Goal: Information Seeking & Learning: Learn about a topic

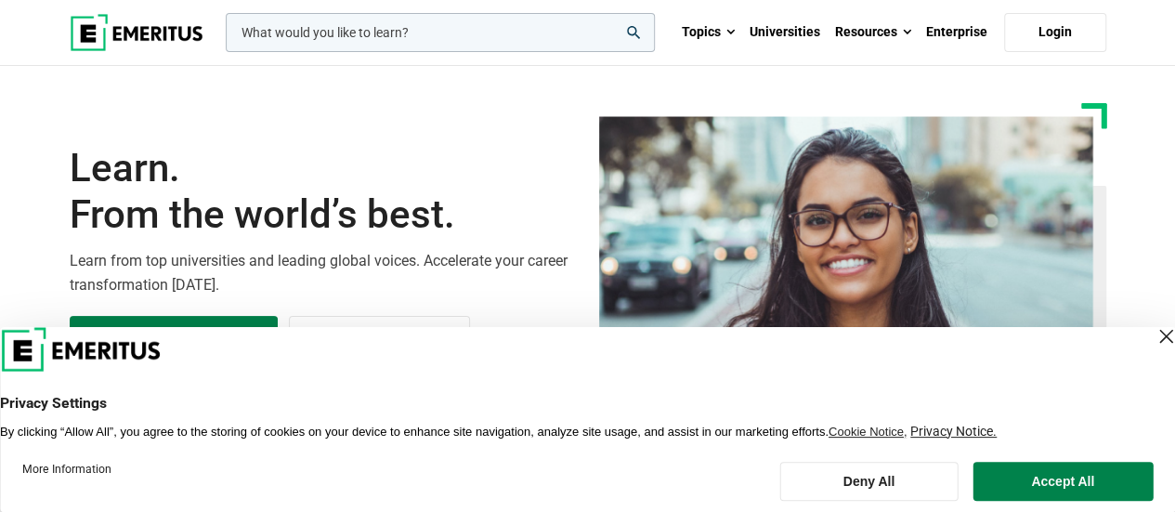
click at [373, 43] on input "woocommerce-product-search-field-0" at bounding box center [440, 32] width 429 height 39
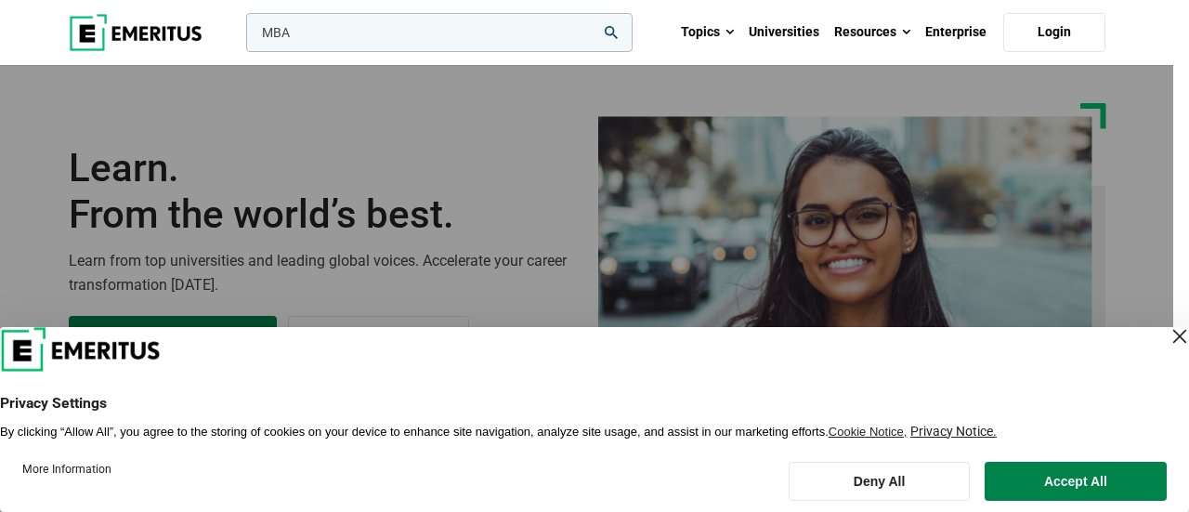
type input "MBA"
click at [242, 37] on button "search" at bounding box center [242, 37] width 0 height 0
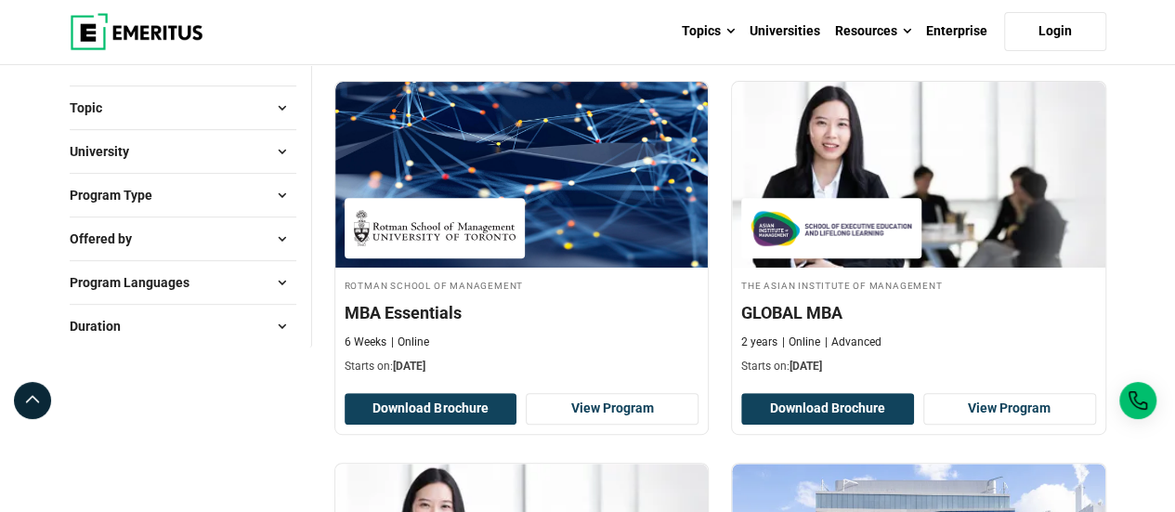
scroll to position [279, 0]
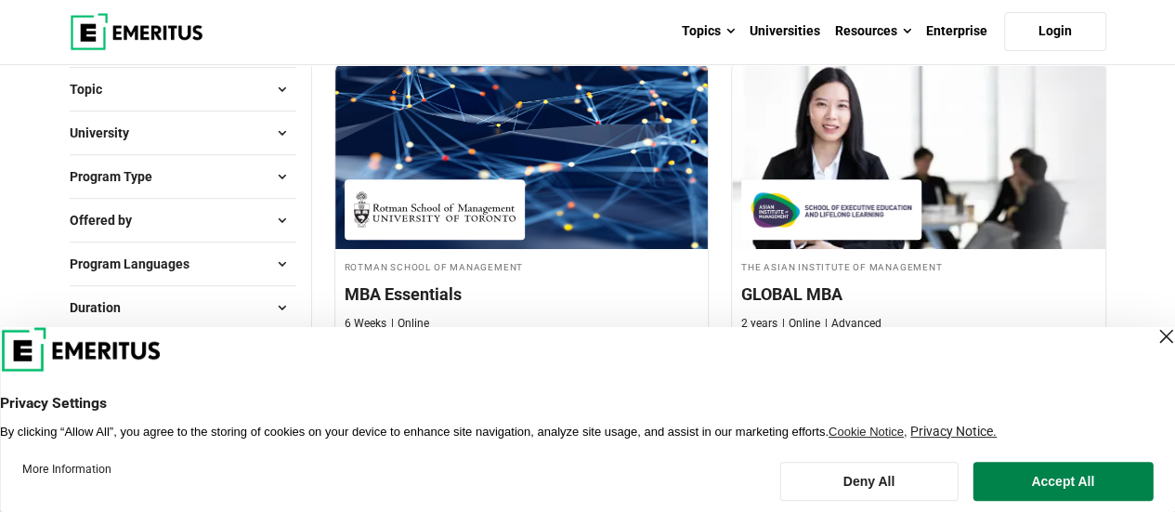
click at [1153, 337] on div "Close Layer" at bounding box center [1166, 336] width 26 height 26
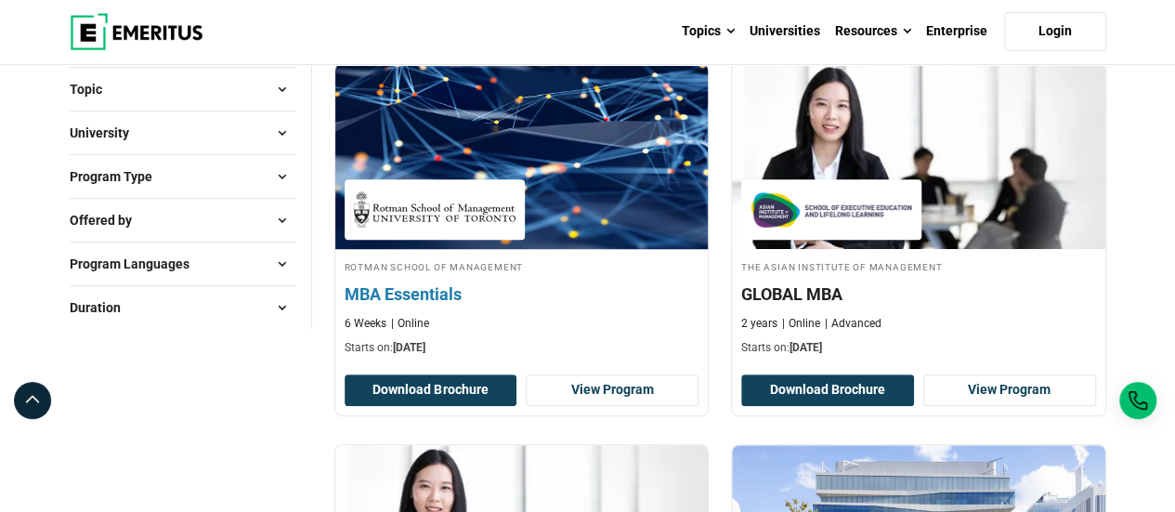
scroll to position [93, 0]
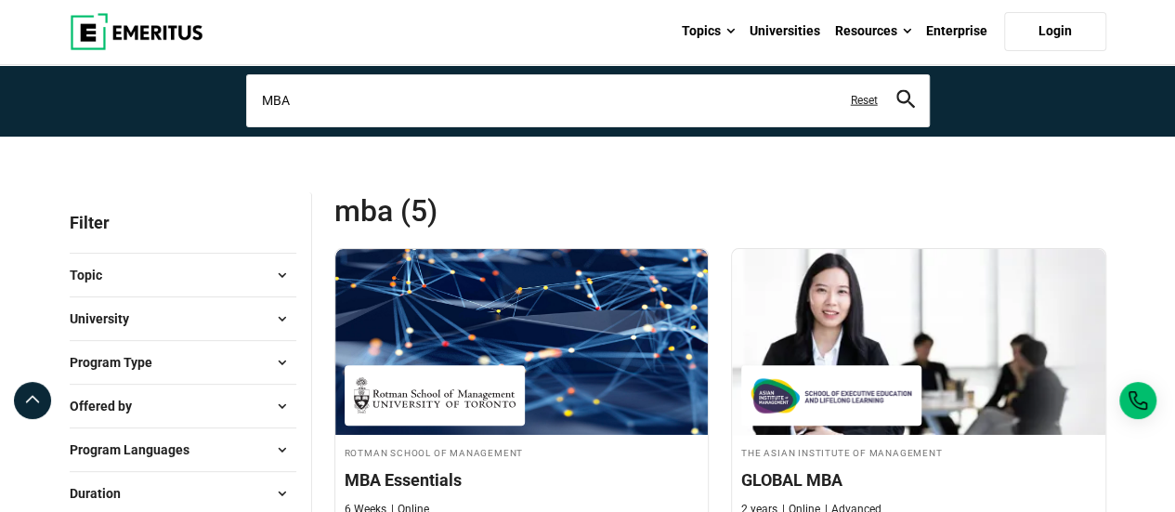
click at [401, 102] on input "MBA" at bounding box center [588, 100] width 684 height 52
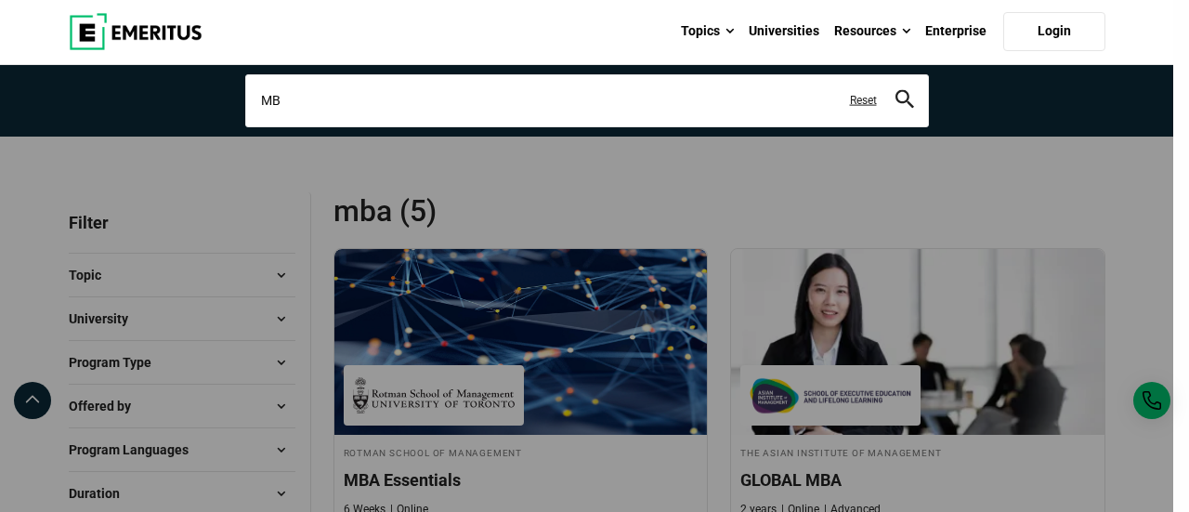
type input "M"
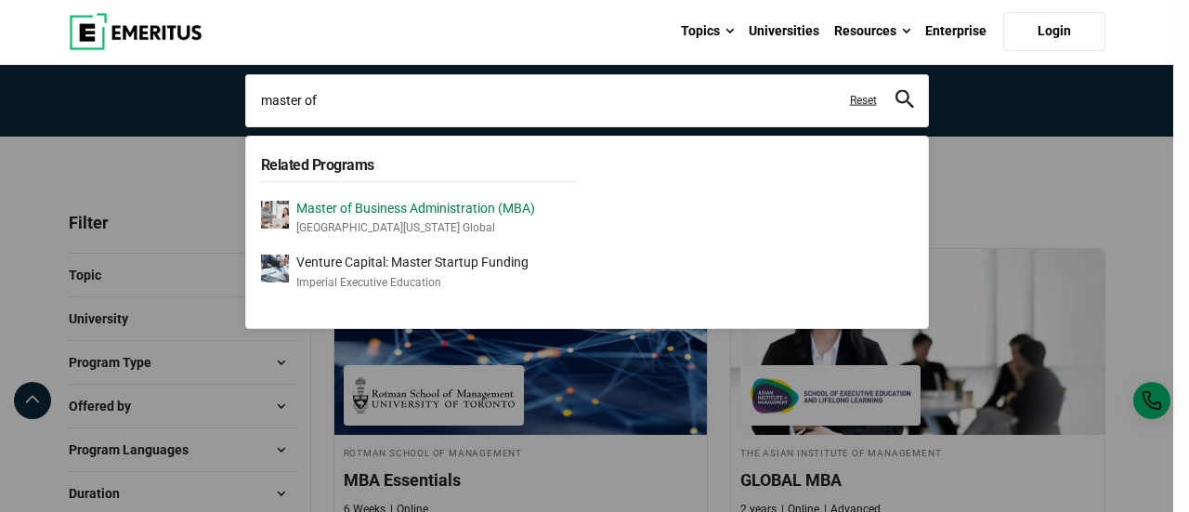
type input "master of"
click at [520, 208] on p "Master of Business Administration (MBA)" at bounding box center [415, 209] width 239 height 16
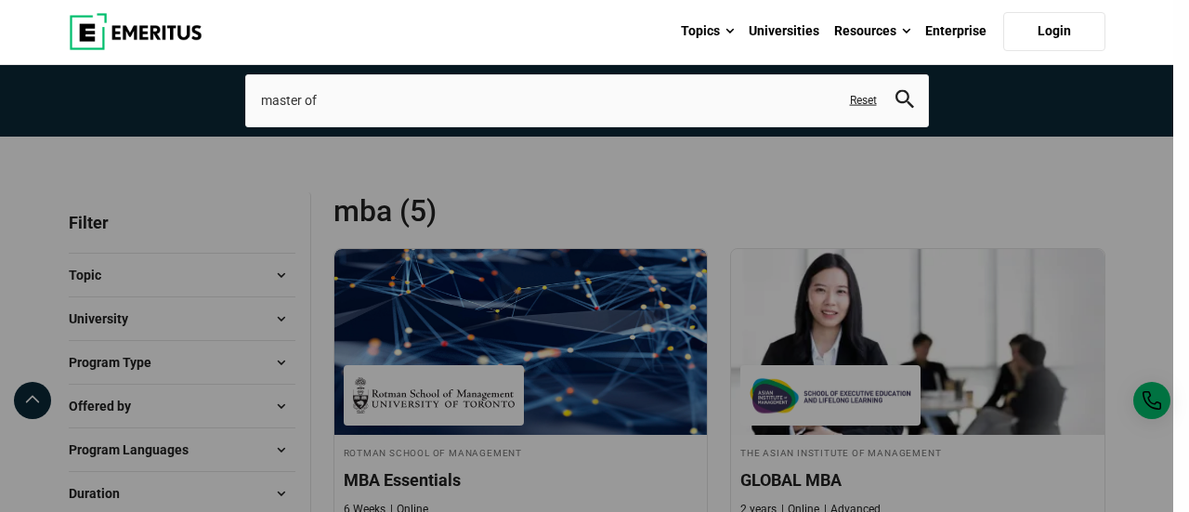
click at [810, 126] on div "master of Related Programs Master of Business Administration (MBA) University o…" at bounding box center [587, 100] width 684 height 52
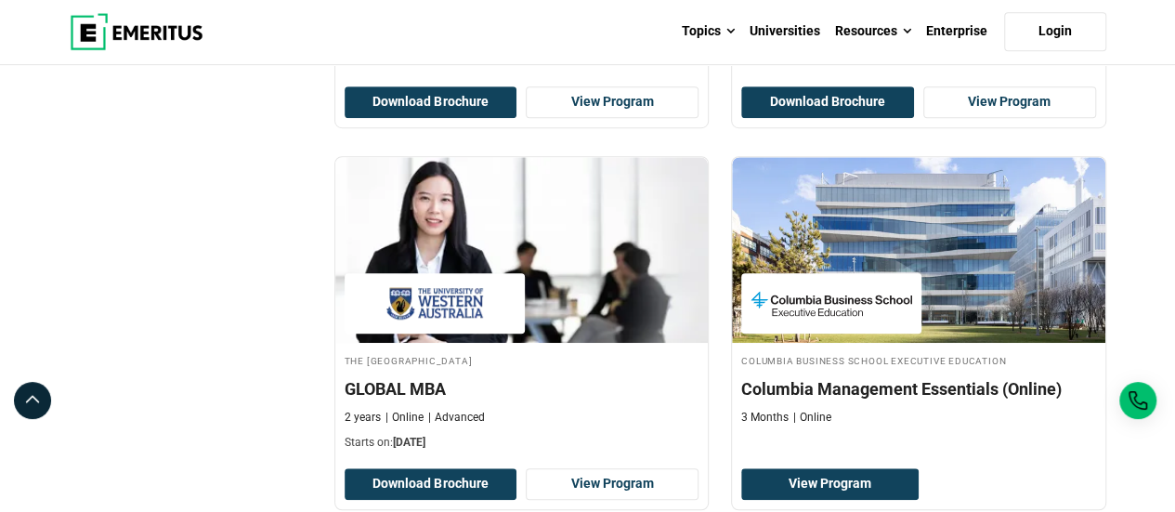
scroll to position [186, 0]
